Goal: Information Seeking & Learning: Learn about a topic

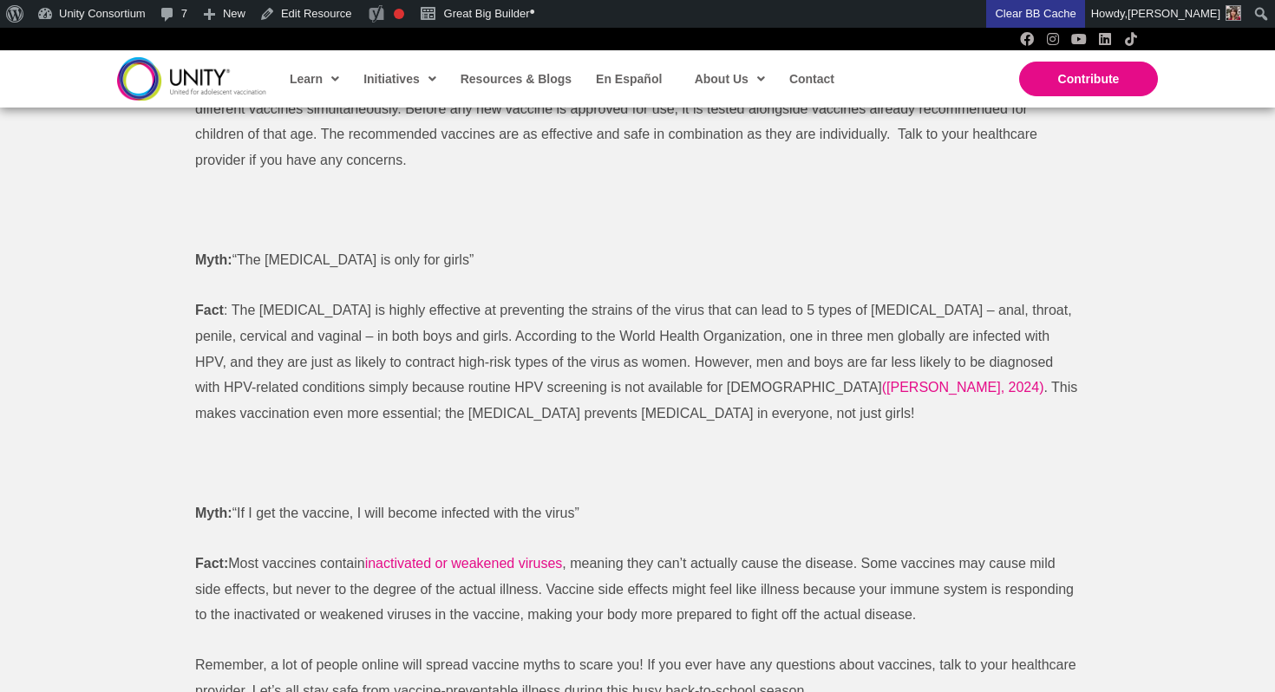
scroll to position [1724, 0]
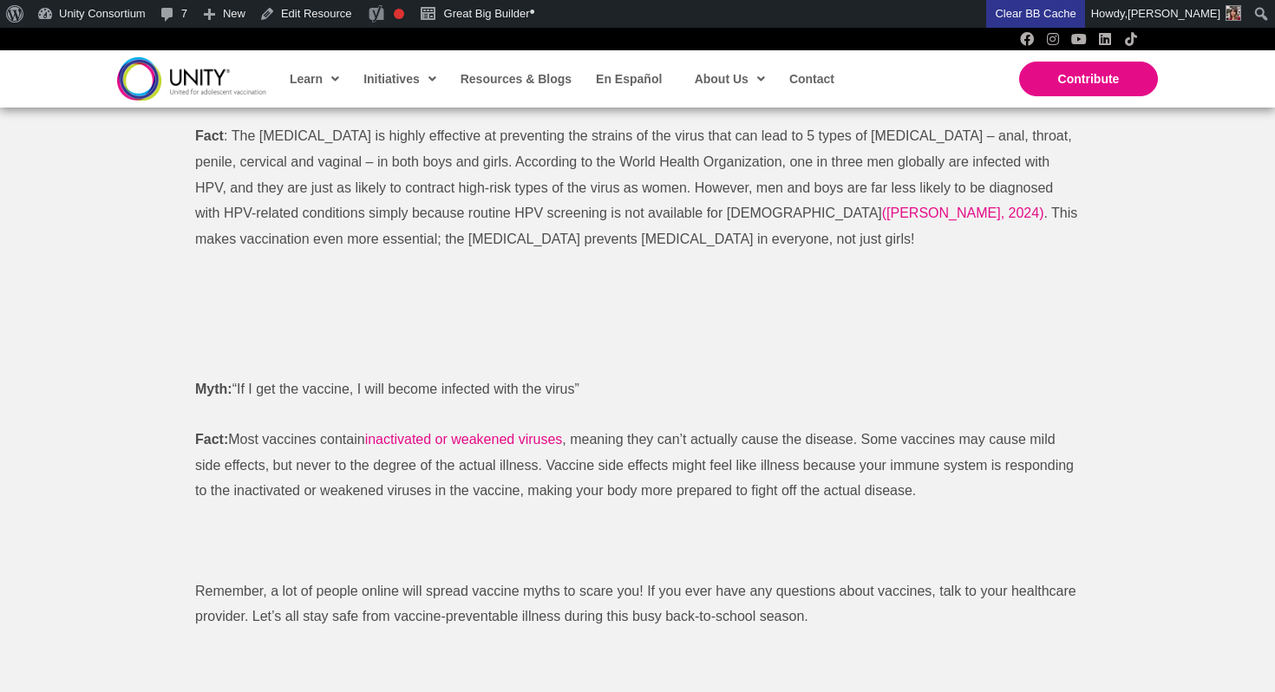
scroll to position [2047, 0]
